Goal: Find specific page/section: Find specific page/section

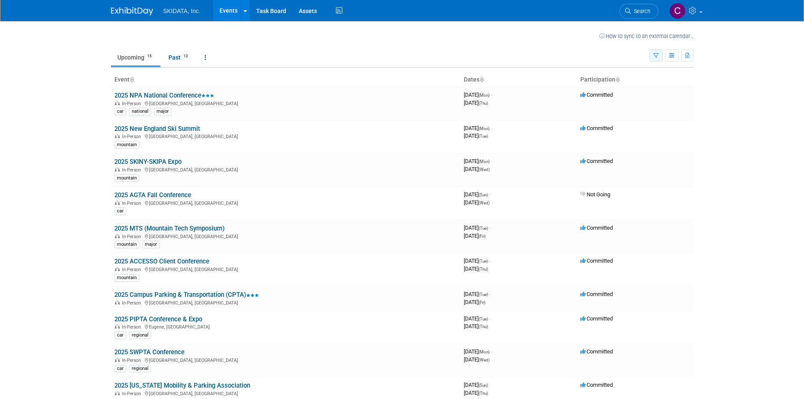
click at [660, 58] on button "button" at bounding box center [655, 55] width 13 height 12
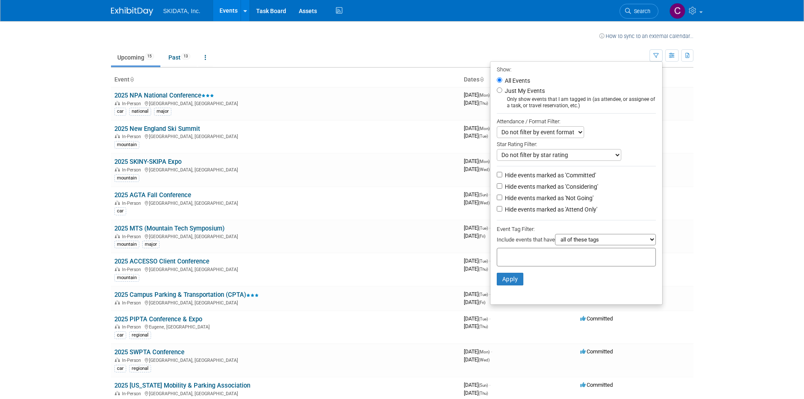
click at [503, 94] on label "Just My Events" at bounding box center [524, 90] width 42 height 8
click at [499, 93] on input "Just My Events" at bounding box center [499, 89] width 5 height 5
radio input "true"
click at [508, 285] on button "Apply" at bounding box center [510, 279] width 27 height 13
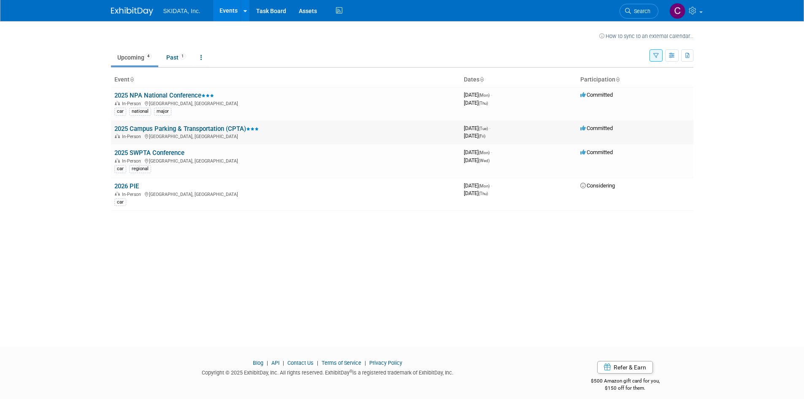
click at [194, 134] on div "In-Person [GEOGRAPHIC_DATA], [GEOGRAPHIC_DATA]" at bounding box center [285, 135] width 343 height 7
click at [192, 130] on link "2025 Campus Parking & Transportation (CPTA)" at bounding box center [186, 129] width 144 height 8
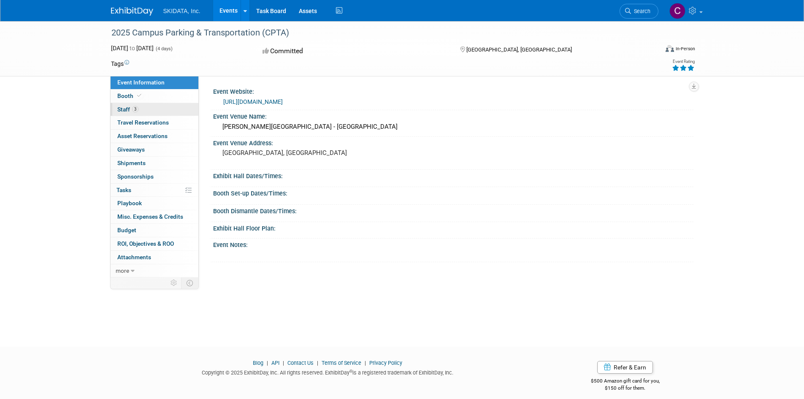
click at [132, 113] on link "3 Staff 3" at bounding box center [155, 109] width 88 height 13
